Goal: Check status: Check status

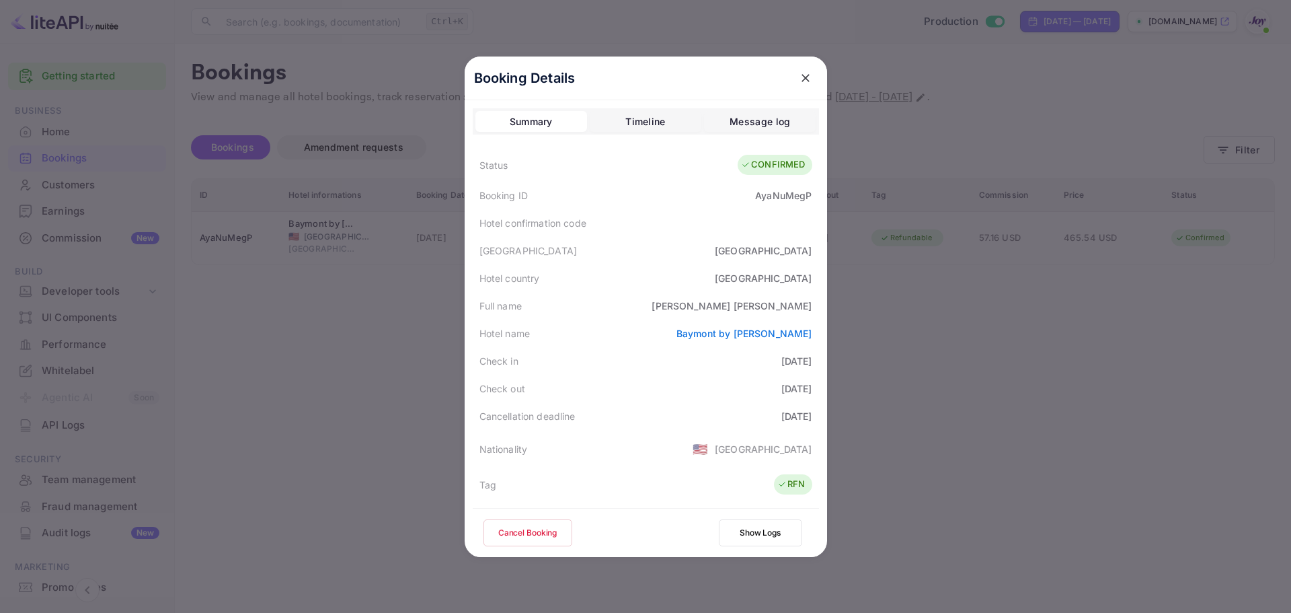
scroll to position [326, 0]
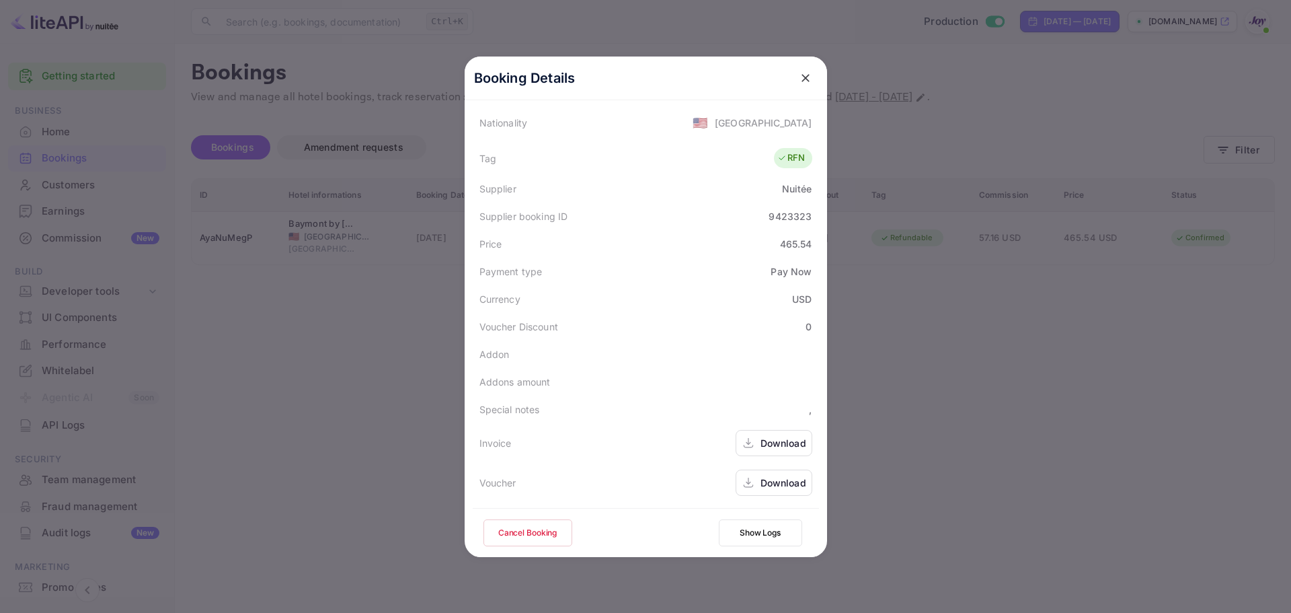
click at [801, 83] on icon "close" at bounding box center [805, 77] width 13 height 13
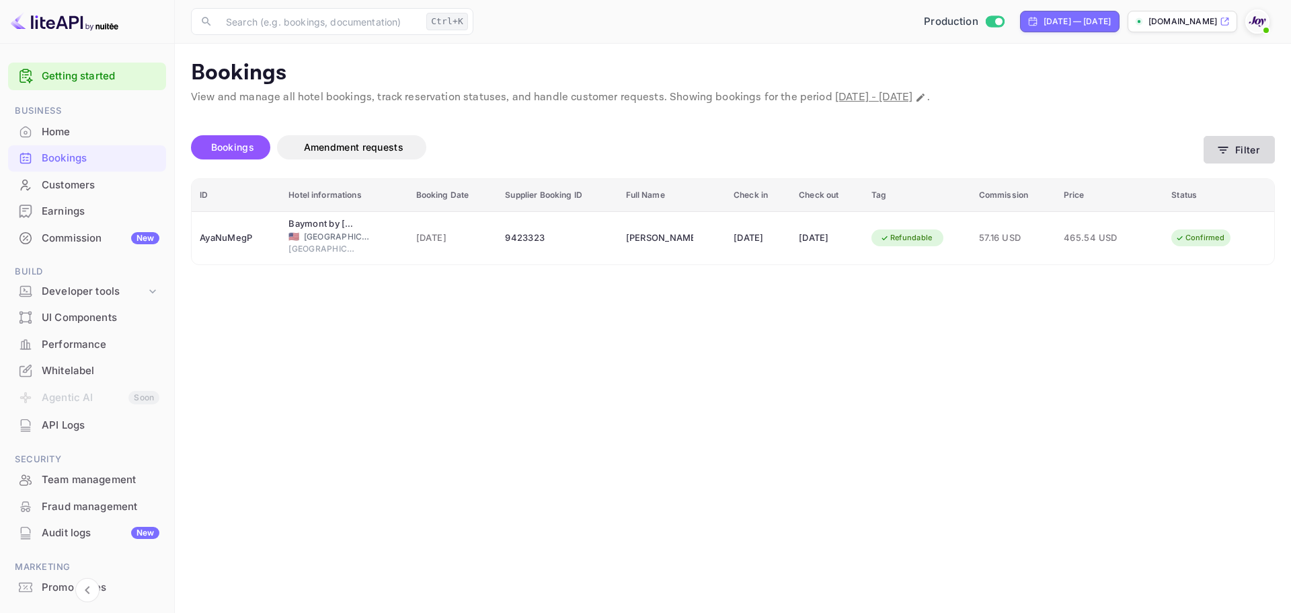
click at [1256, 145] on button "Filter" at bounding box center [1239, 150] width 71 height 28
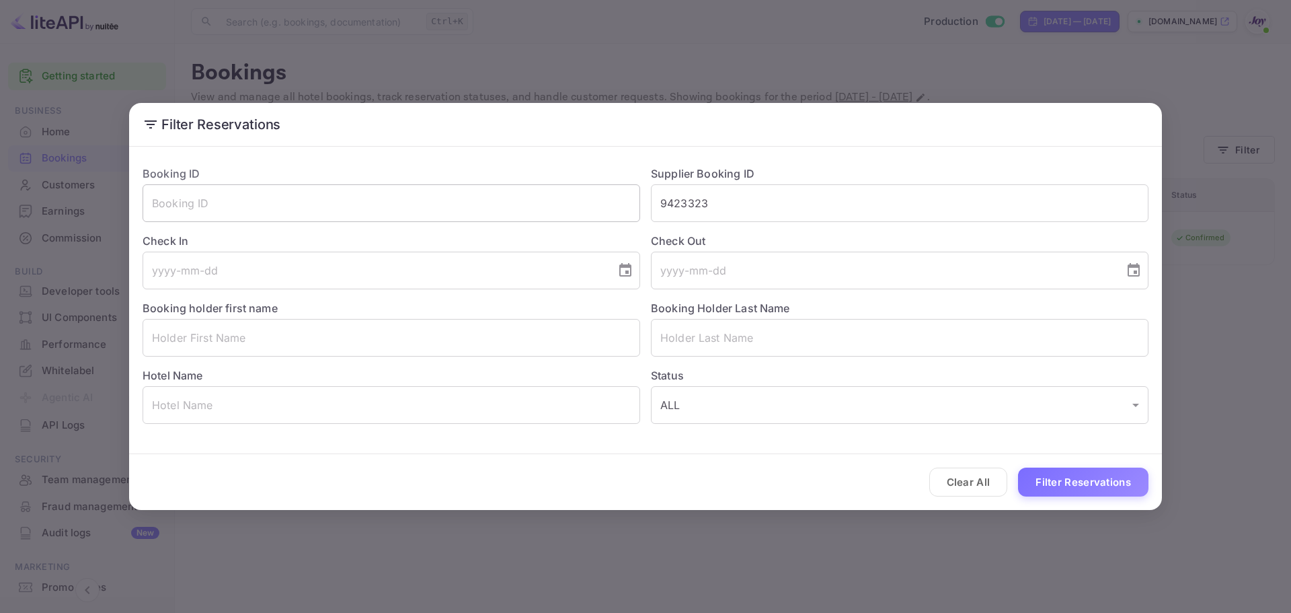
drag, startPoint x: 724, startPoint y: 197, endPoint x: 634, endPoint y: 200, distance: 90.2
click at [634, 200] on div "Booking ID ​ Supplier Booking ID 9423323 ​ Check In ​ Check Out ​ Booking holde…" at bounding box center [640, 289] width 1017 height 269
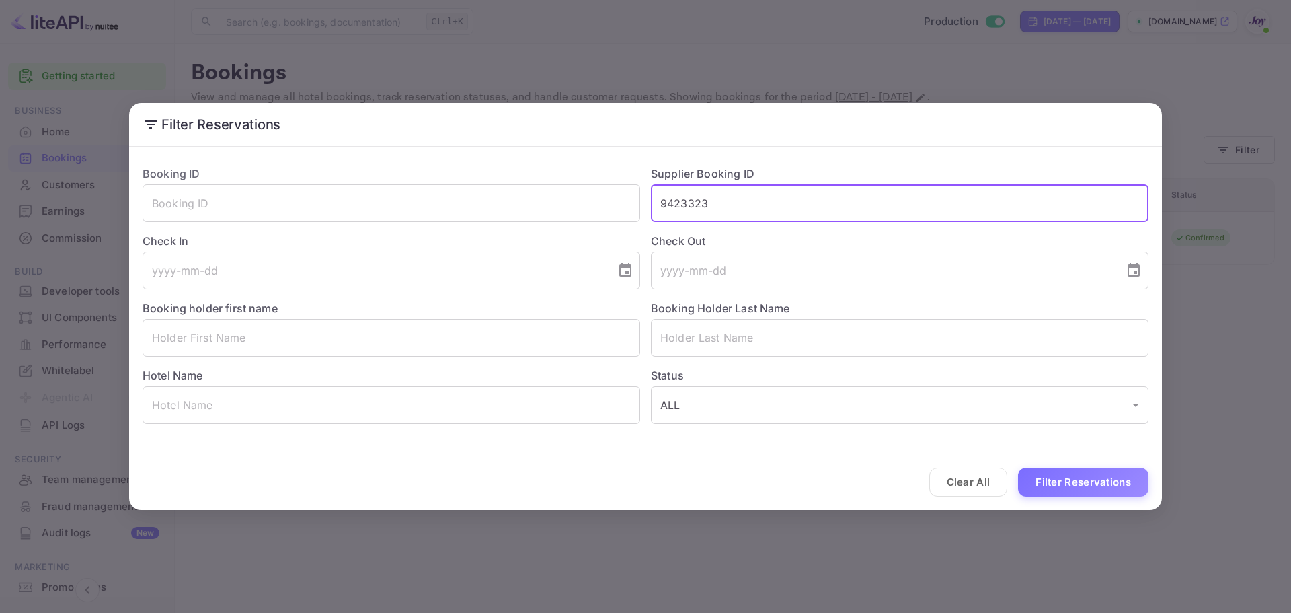
paste input "3700766"
type input "93700766"
drag, startPoint x: 1078, startPoint y: 473, endPoint x: 1079, endPoint y: 482, distance: 8.8
click at [1079, 482] on button "Filter Reservations" at bounding box center [1083, 481] width 130 height 29
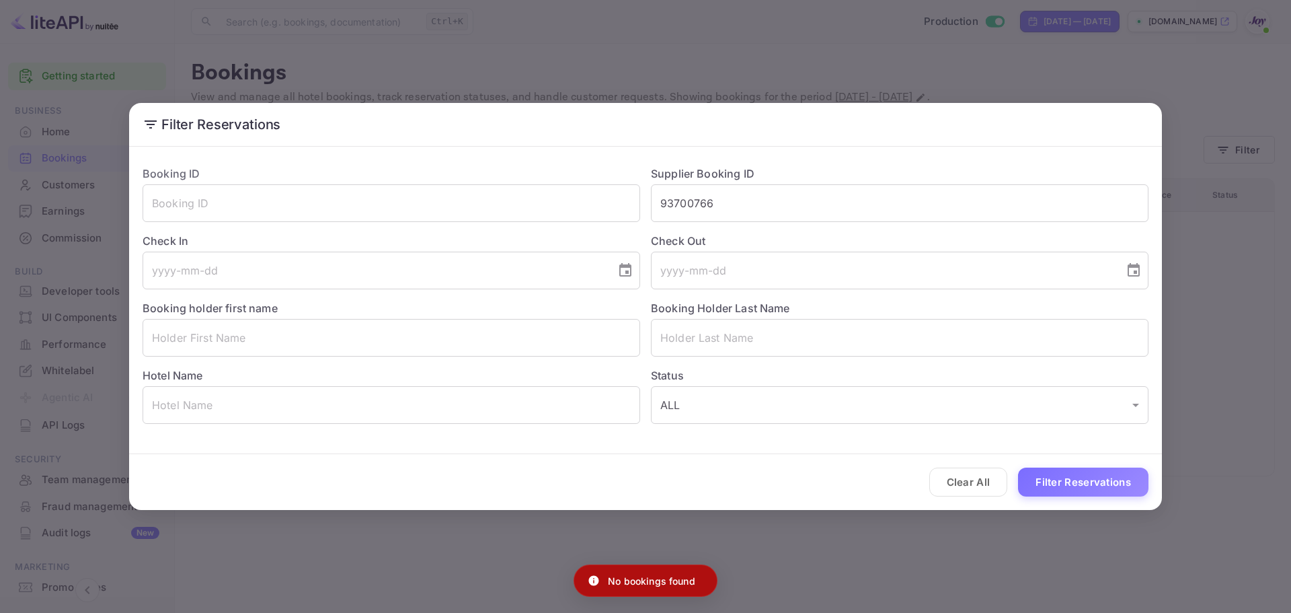
click at [888, 539] on div "Filter Reservations Booking ID ​ Supplier Booking ID 93700766 ​ Check In ​ Chec…" at bounding box center [645, 306] width 1291 height 613
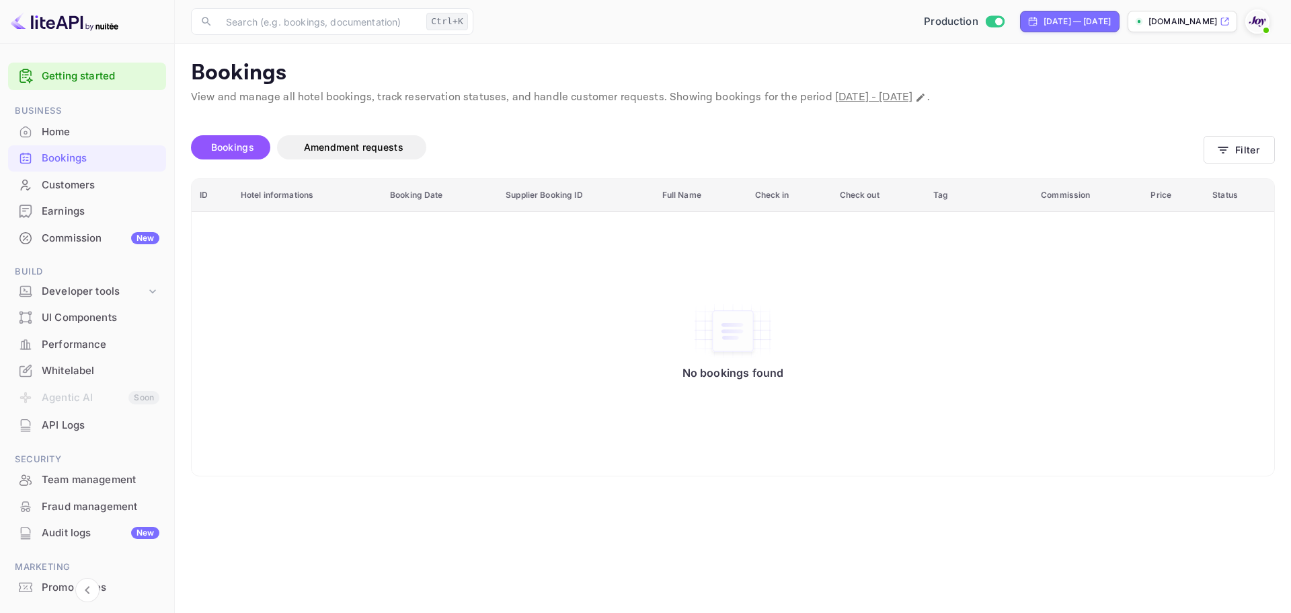
drag, startPoint x: 328, startPoint y: 299, endPoint x: 210, endPoint y: 186, distance: 162.7
click at [327, 297] on div "No bookings found" at bounding box center [733, 343] width 1056 height 245
click at [1221, 148] on icon "button" at bounding box center [1223, 149] width 13 height 13
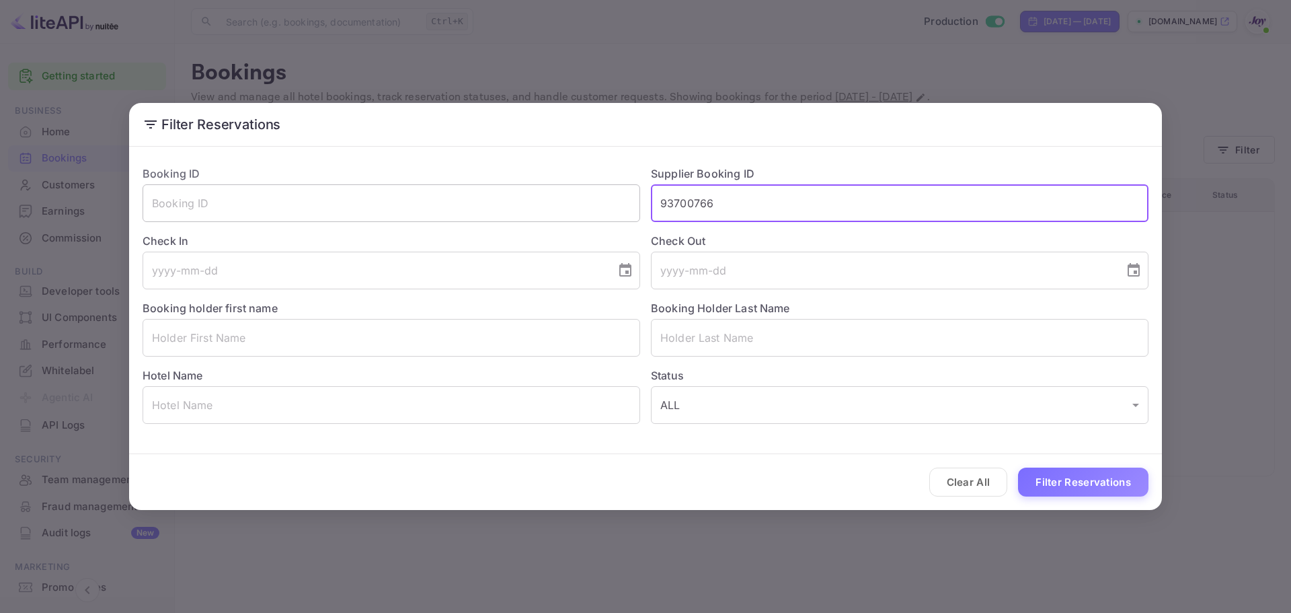
drag, startPoint x: 737, startPoint y: 203, endPoint x: 472, endPoint y: 201, distance: 265.0
click at [473, 202] on div "Booking ID ​ Supplier Booking ID 93700766 ​ Check In ​ Check Out ​ Booking hold…" at bounding box center [640, 289] width 1017 height 269
paste input "text"
click at [693, 200] on input "93700766" at bounding box center [900, 203] width 498 height 38
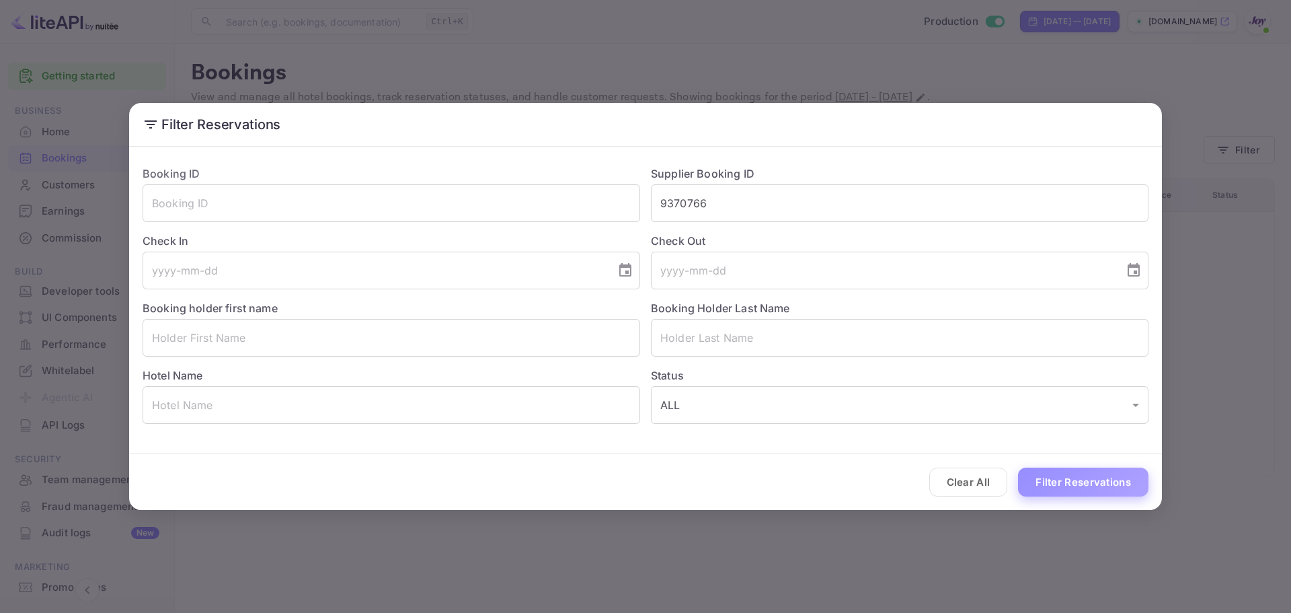
click at [1128, 483] on button "Filter Reservations" at bounding box center [1083, 481] width 130 height 29
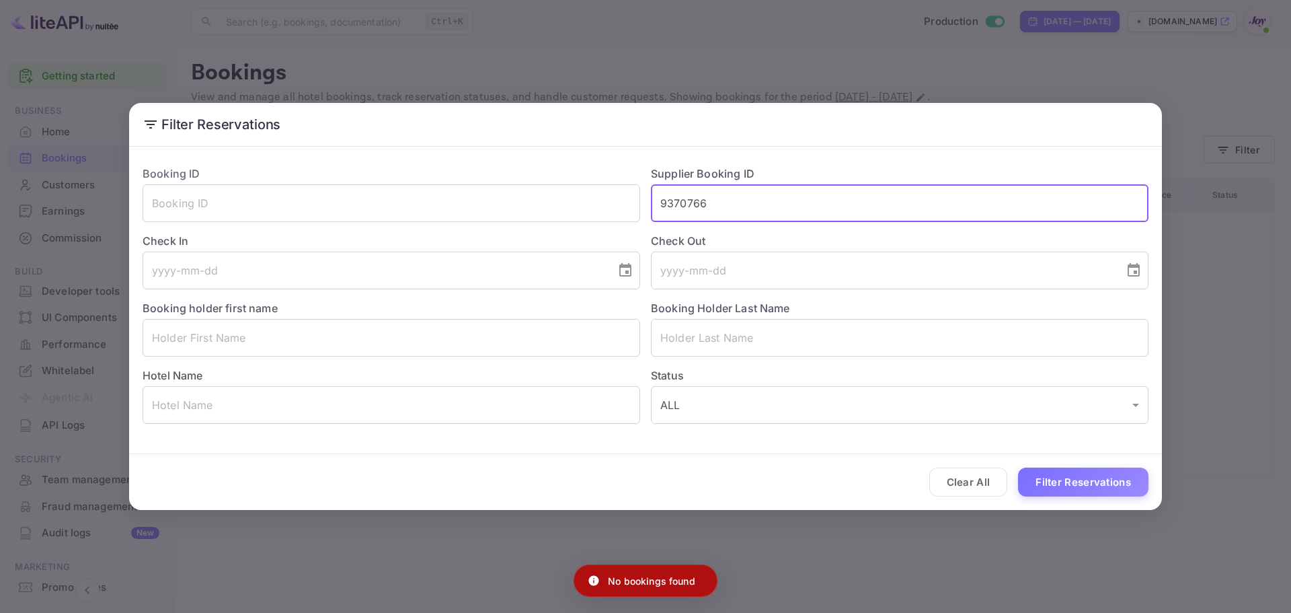
click at [684, 202] on input "9370766" at bounding box center [900, 203] width 498 height 38
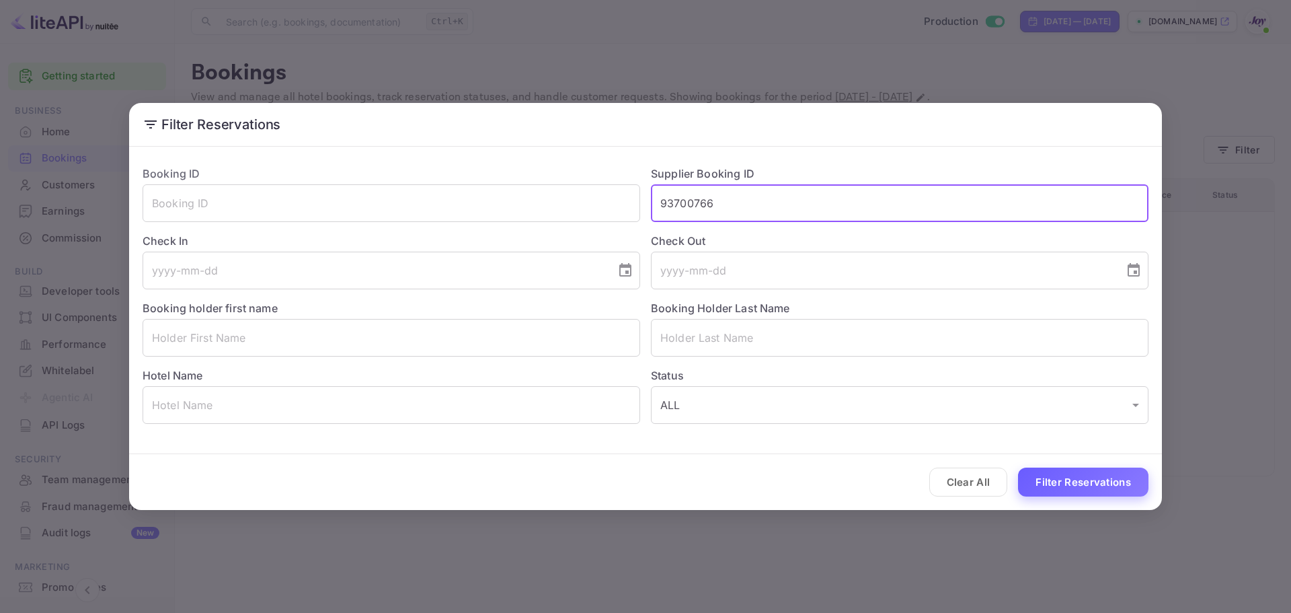
type input "93700766"
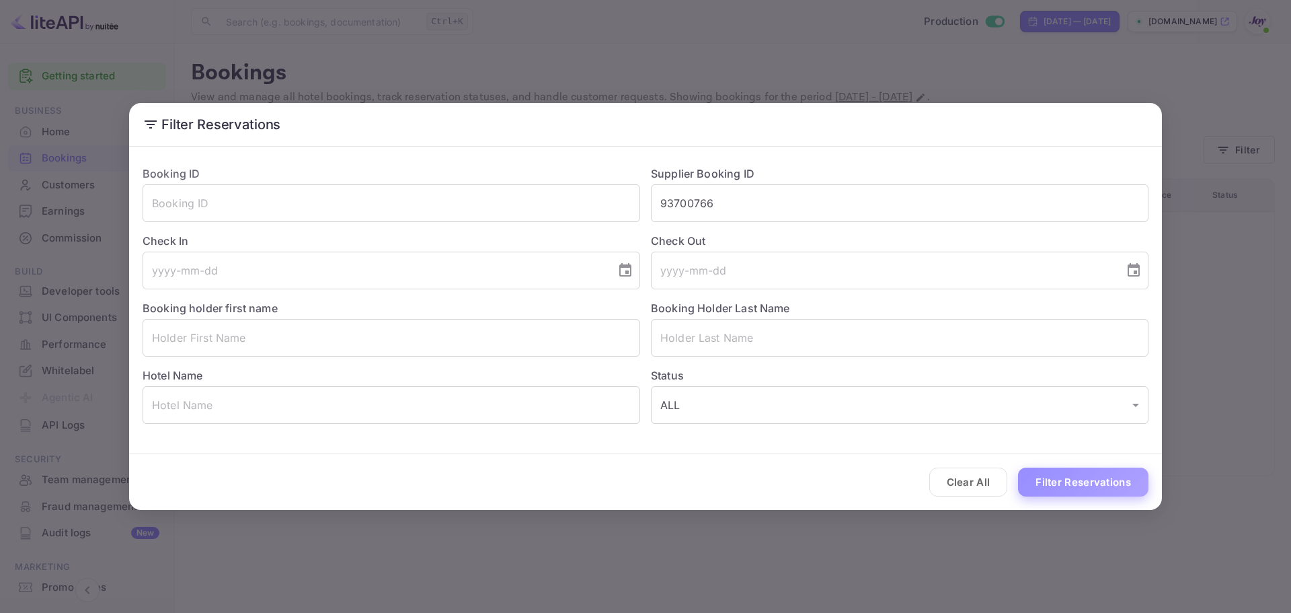
click at [1046, 488] on button "Filter Reservations" at bounding box center [1083, 481] width 130 height 29
click at [981, 481] on button "Clear All" at bounding box center [968, 481] width 79 height 29
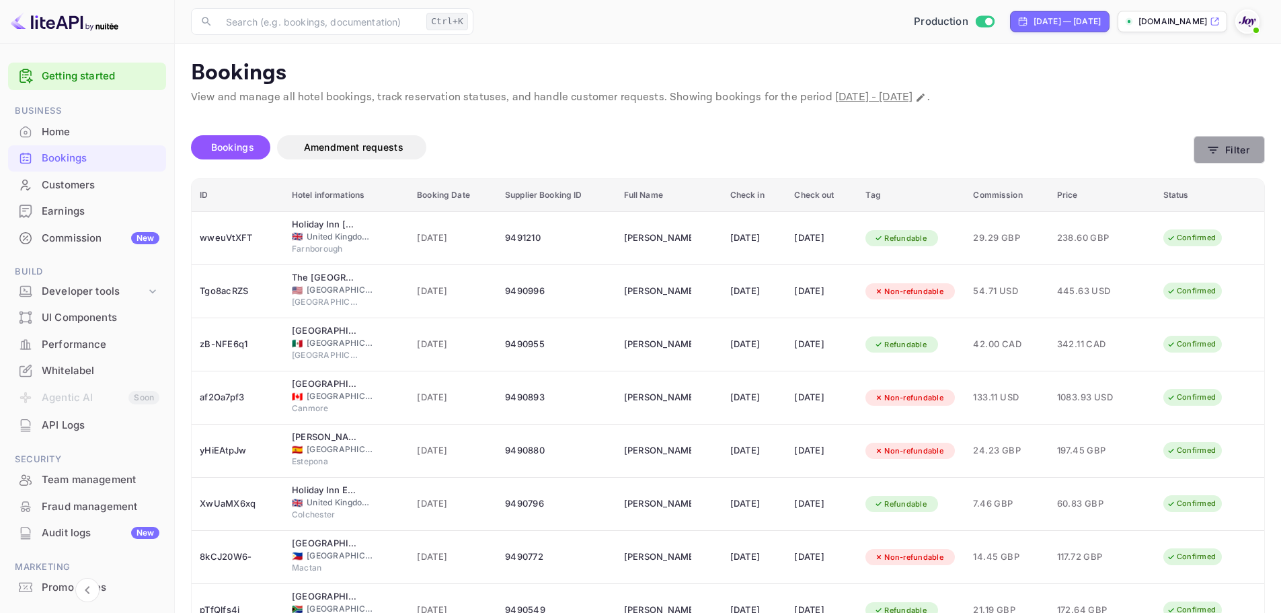
click at [1224, 147] on button "Filter" at bounding box center [1229, 150] width 71 height 28
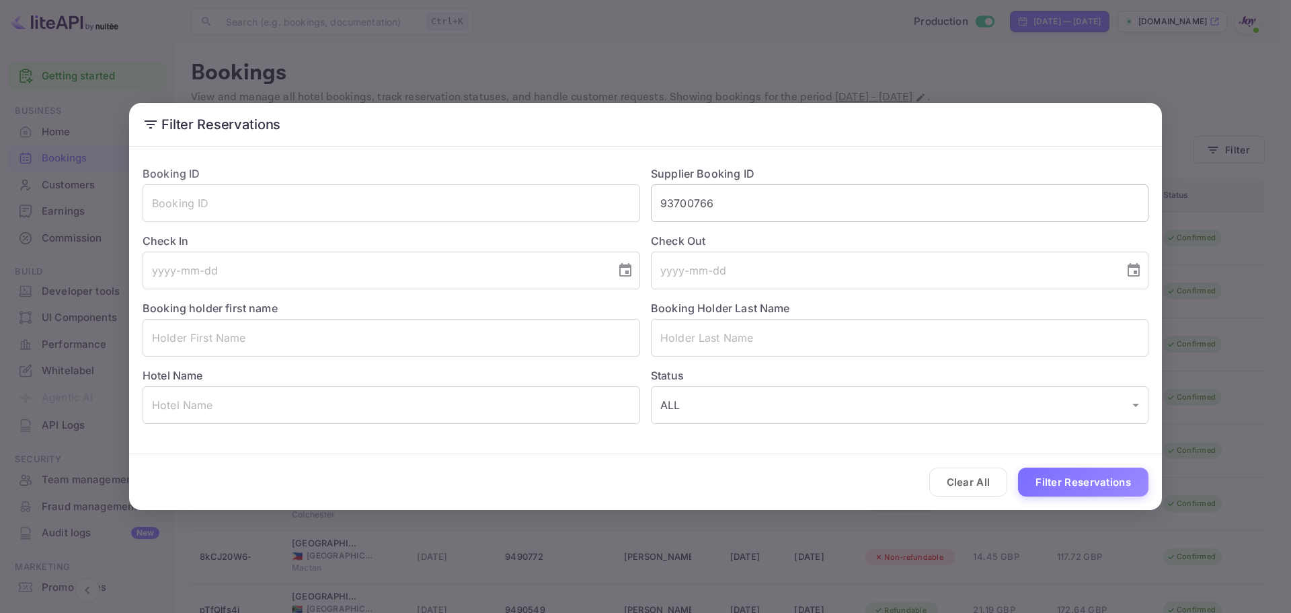
click at [707, 196] on input "93700766" at bounding box center [900, 203] width 498 height 38
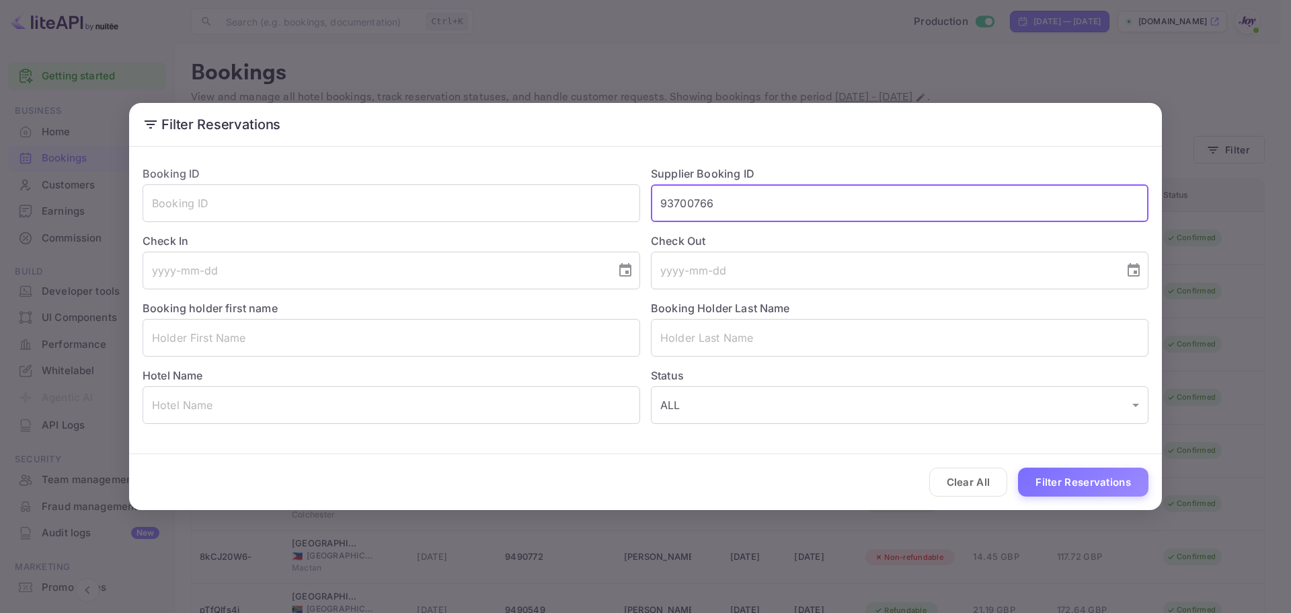
click at [722, 199] on input "93700766" at bounding box center [900, 203] width 498 height 38
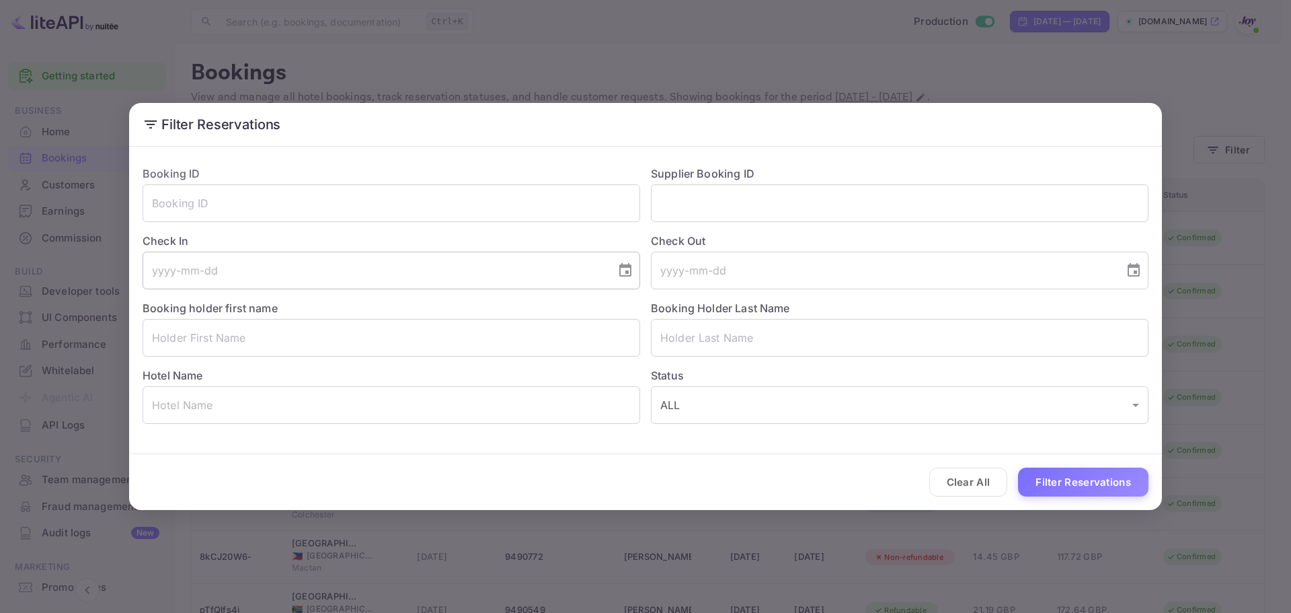
drag, startPoint x: 342, startPoint y: 267, endPoint x: 346, endPoint y: 261, distance: 7.7
click at [341, 267] on input "tel" at bounding box center [375, 271] width 464 height 38
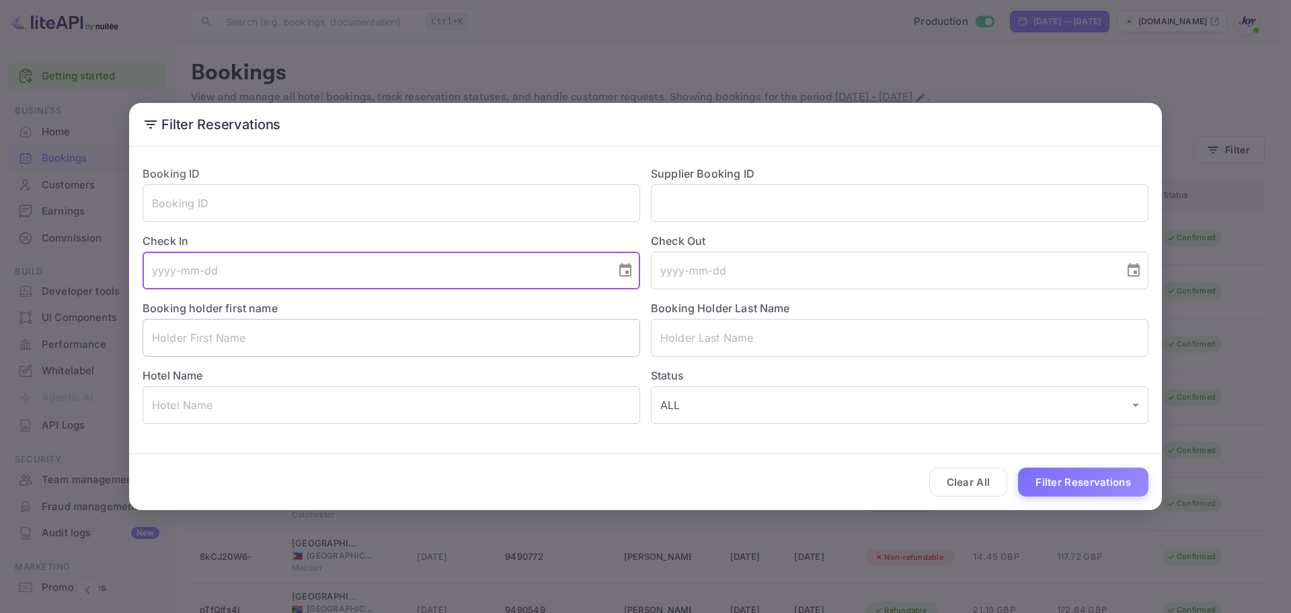
click at [358, 332] on input "text" at bounding box center [392, 338] width 498 height 38
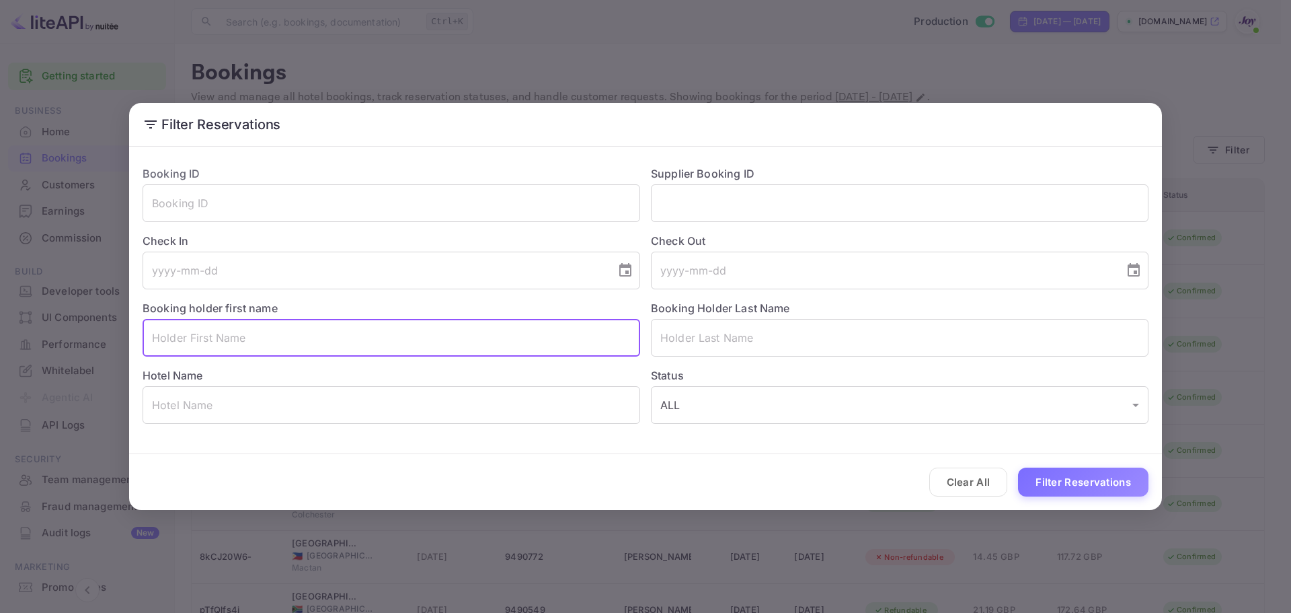
paste input "[PERSON_NAME]"
drag, startPoint x: 190, startPoint y: 337, endPoint x: 223, endPoint y: 341, distance: 33.9
click at [223, 341] on input "[PERSON_NAME]" at bounding box center [392, 338] width 498 height 38
type input "[PERSON_NAME]"
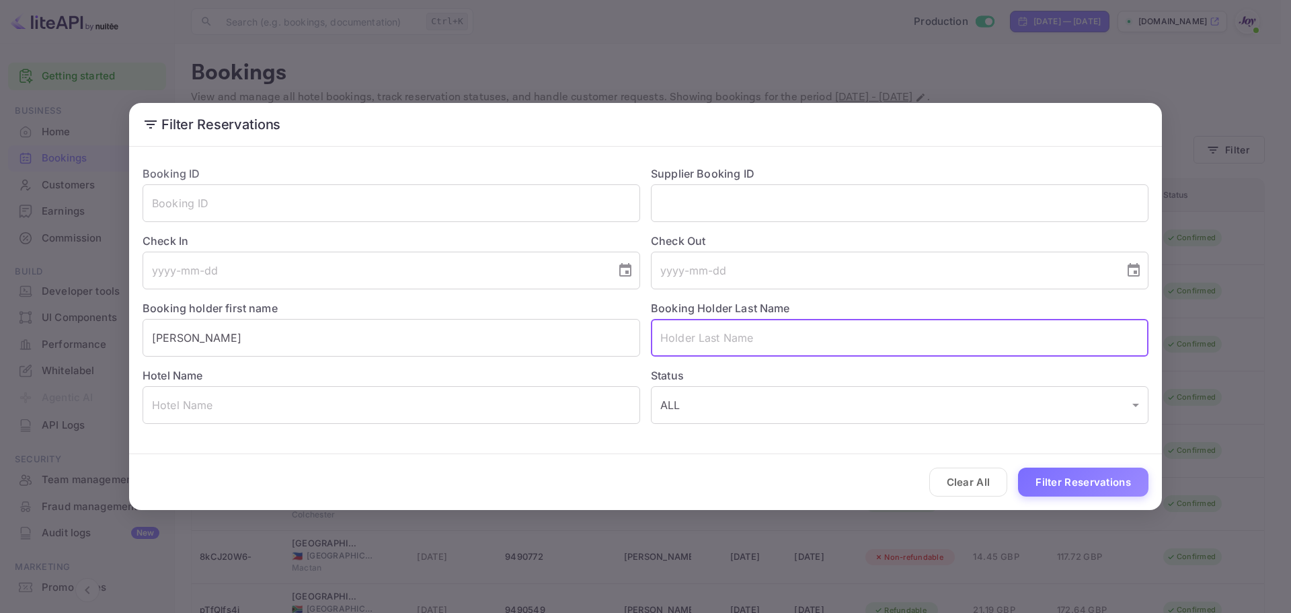
click at [715, 346] on input "text" at bounding box center [900, 338] width 498 height 38
paste input "[PERSON_NAME]"
drag, startPoint x: 693, startPoint y: 339, endPoint x: 536, endPoint y: 345, distance: 156.8
click at [533, 343] on div "Booking ID ​ Supplier Booking ID ​ Check In ​ Check Out ​ Booking holder first …" at bounding box center [640, 289] width 1017 height 269
type input "[PERSON_NAME]"
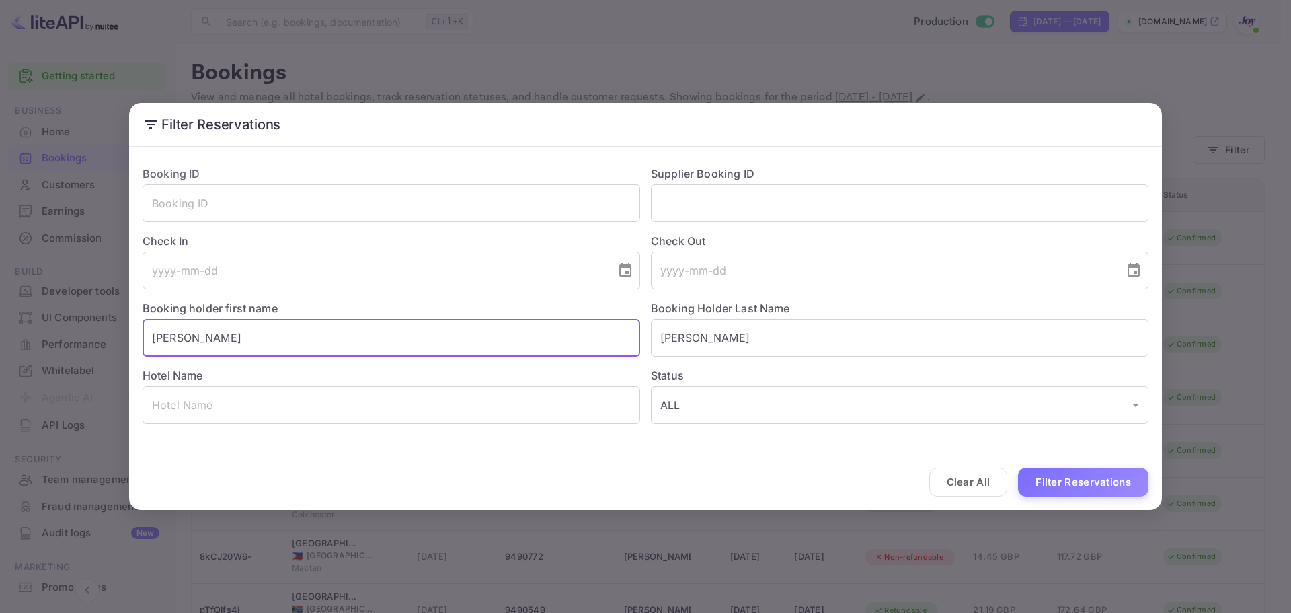
click at [150, 338] on input "[PERSON_NAME]" at bounding box center [392, 338] width 498 height 38
click at [153, 338] on input "[PERSON_NAME]" at bounding box center [392, 338] width 498 height 38
click at [1077, 482] on button "Filter Reservations" at bounding box center [1083, 481] width 130 height 29
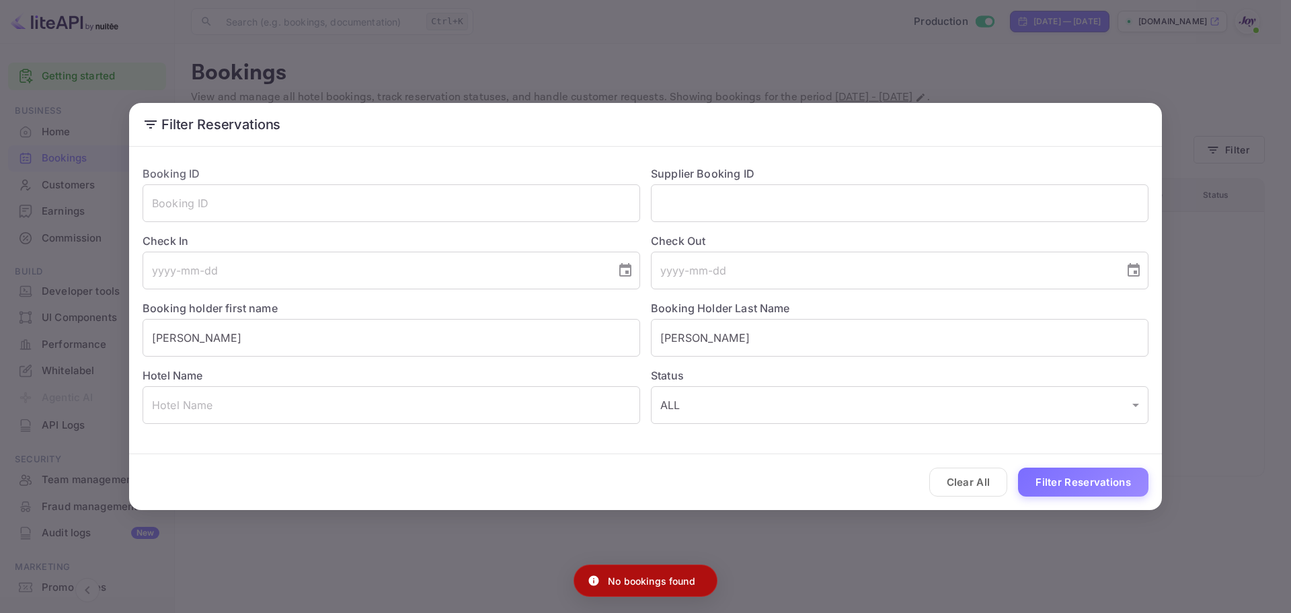
drag, startPoint x: 459, startPoint y: 567, endPoint x: 448, endPoint y: 568, distance: 11.5
click at [459, 567] on div "Filter Reservations Booking ID ​ Supplier Booking ID ​ Check In ​ Check Out ​ B…" at bounding box center [645, 306] width 1291 height 613
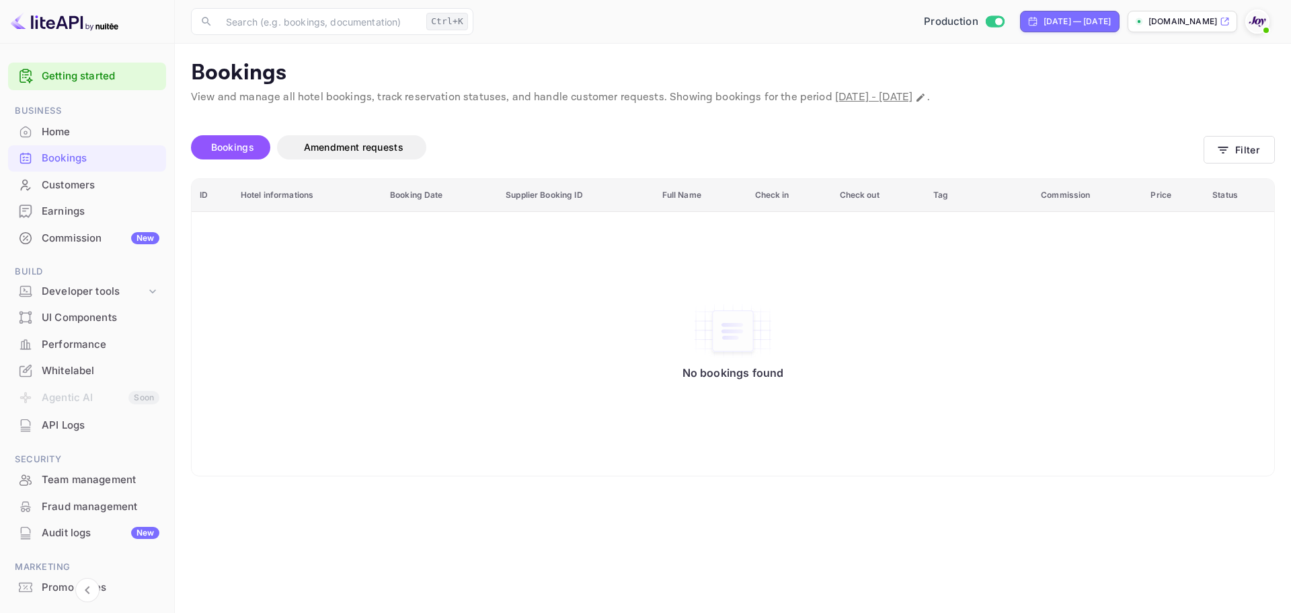
click at [525, 391] on div "No bookings found" at bounding box center [733, 343] width 1056 height 245
